Goal: Task Accomplishment & Management: Complete application form

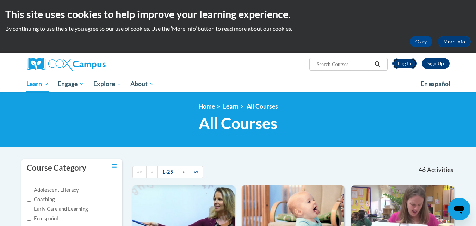
click at [405, 62] on link "Log In" at bounding box center [404, 63] width 24 height 11
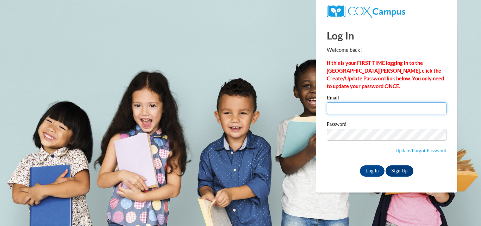
click at [383, 107] on input "Email" at bounding box center [387, 108] width 120 height 12
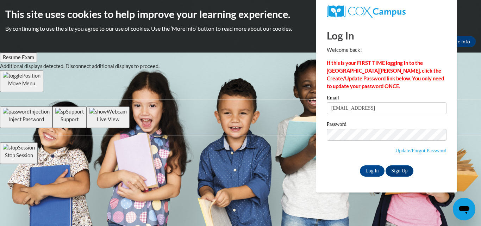
type input "sbrown974@ivytech.edu"
click at [375, 168] on input "Log In" at bounding box center [372, 170] width 25 height 11
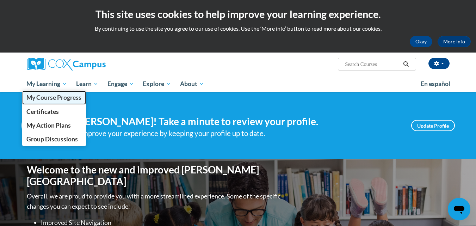
click at [59, 92] on link "My Course Progress" at bounding box center [54, 98] width 64 height 14
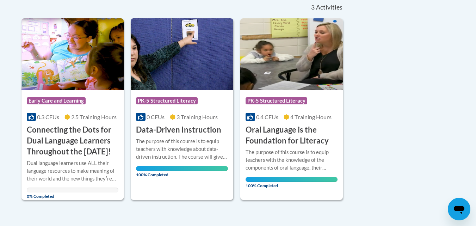
scroll to position [163, 0]
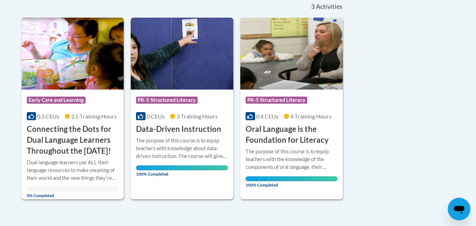
click at [55, 112] on div "Course Category: Early Care and Learning 0.3 CEUs 2.5 Training Hours COURSE Con…" at bounding box center [72, 122] width 103 height 67
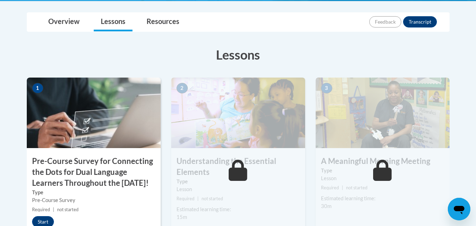
click at [70, 168] on h3 "Pre-Course Survey for Connecting the Dots for Dual Language Learners Throughout…" at bounding box center [94, 172] width 134 height 32
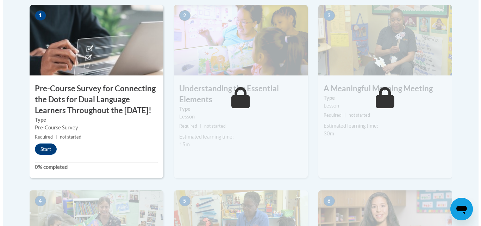
scroll to position [249, 0]
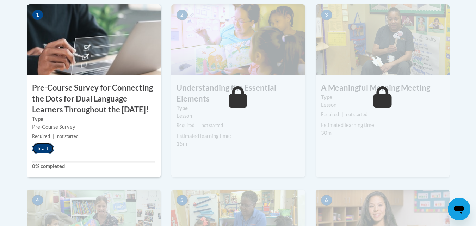
click at [48, 154] on button "Start" at bounding box center [43, 148] width 22 height 11
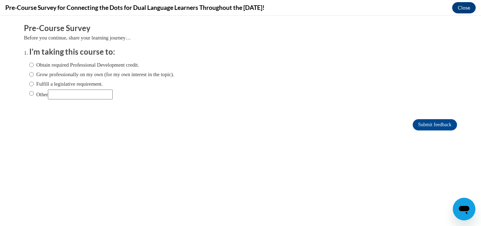
scroll to position [0, 0]
click at [29, 94] on input "Other" at bounding box center [31, 93] width 5 height 8
radio input "true"
click at [54, 92] on input "Other" at bounding box center [80, 94] width 65 height 10
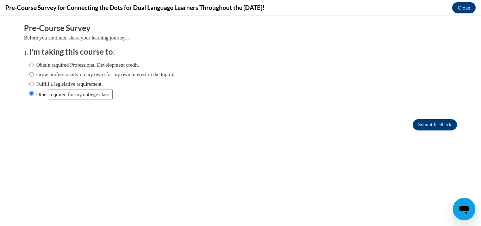
type input "required for my college class"
click at [425, 122] on input "Submit feedback" at bounding box center [435, 124] width 44 height 11
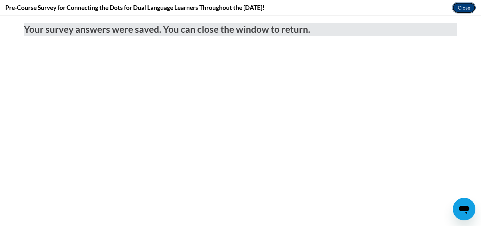
click at [469, 6] on button "Close" at bounding box center [464, 7] width 24 height 11
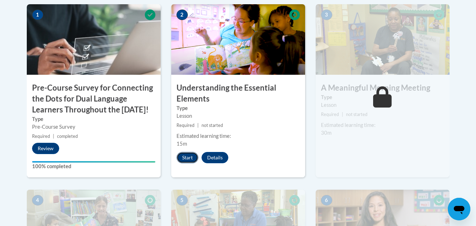
click at [186, 158] on button "Start" at bounding box center [188, 157] width 22 height 11
